Goal: Information Seeking & Learning: Check status

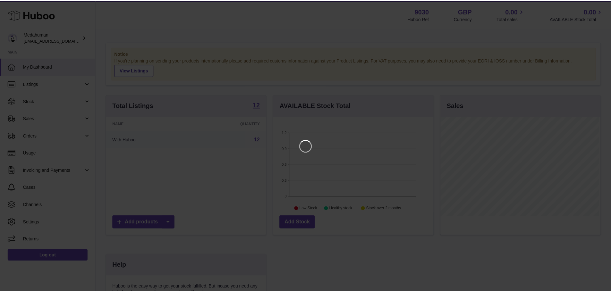
scroll to position [100, 162]
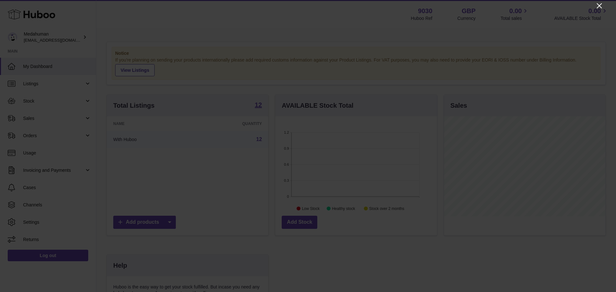
click at [599, 8] on icon "Close" at bounding box center [599, 6] width 8 height 8
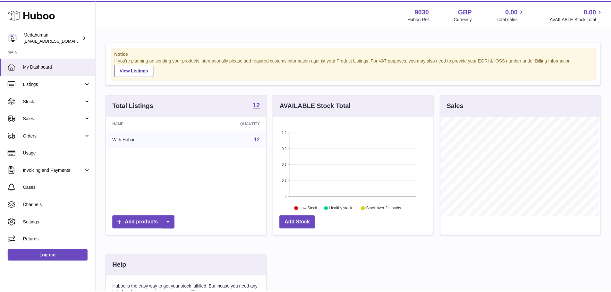
scroll to position [320608, 320548]
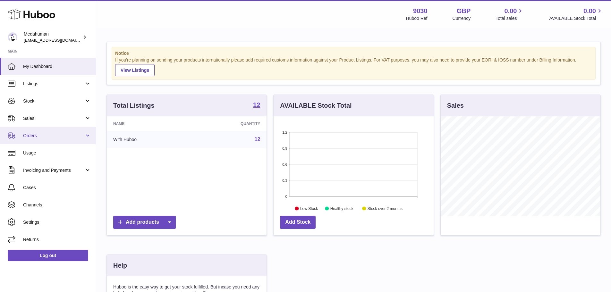
click at [50, 132] on link "Orders" at bounding box center [48, 135] width 96 height 17
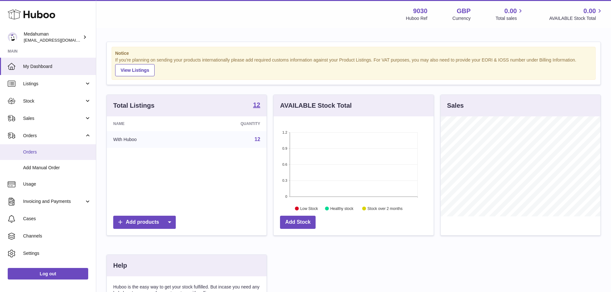
click at [42, 153] on span "Orders" at bounding box center [57, 152] width 68 height 6
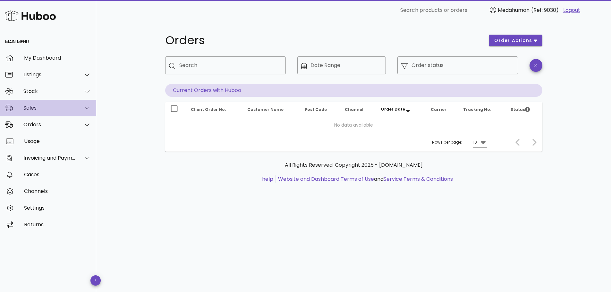
click at [44, 112] on div "Sales" at bounding box center [48, 108] width 96 height 17
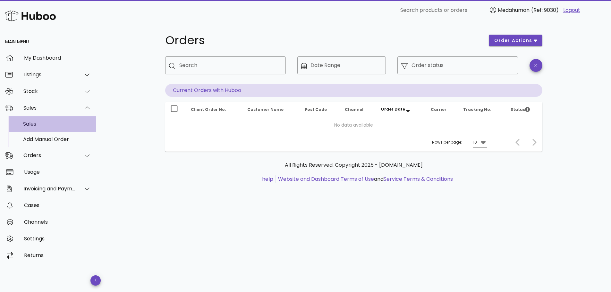
click at [52, 123] on div "Sales" at bounding box center [57, 124] width 68 height 6
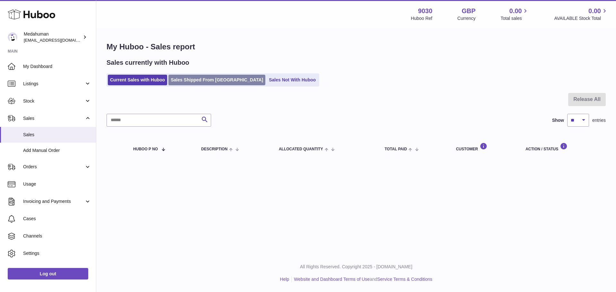
click at [215, 81] on link "Sales Shipped From [GEOGRAPHIC_DATA]" at bounding box center [216, 80] width 97 height 11
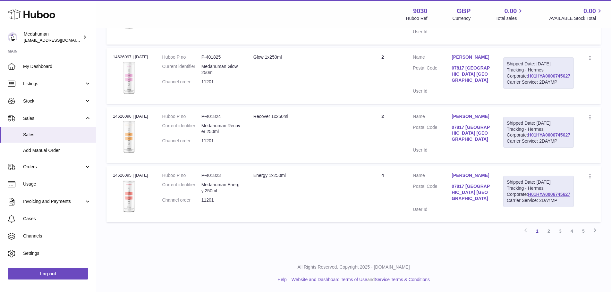
scroll to position [640, 0]
